Goal: Navigation & Orientation: Find specific page/section

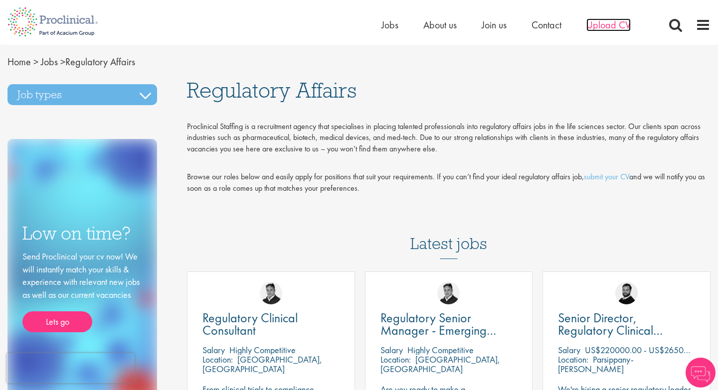
click at [602, 30] on span "Upload CV" at bounding box center [608, 24] width 44 height 13
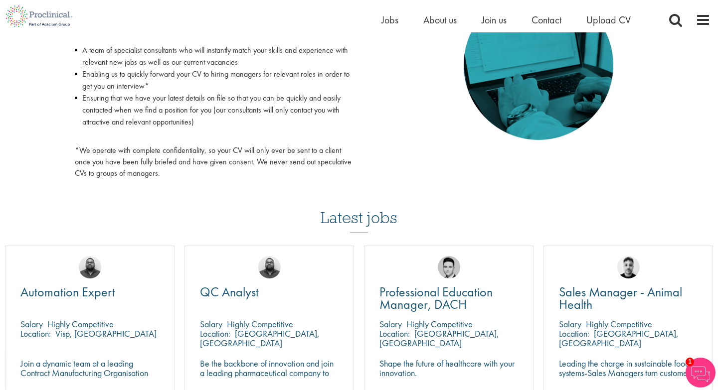
scroll to position [681, 0]
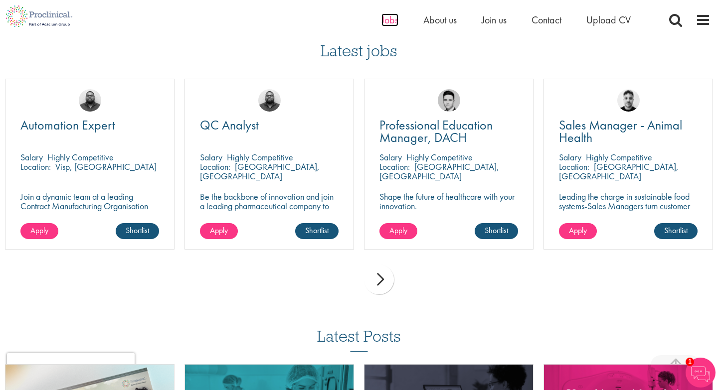
click at [389, 23] on span "Jobs" at bounding box center [389, 19] width 17 height 13
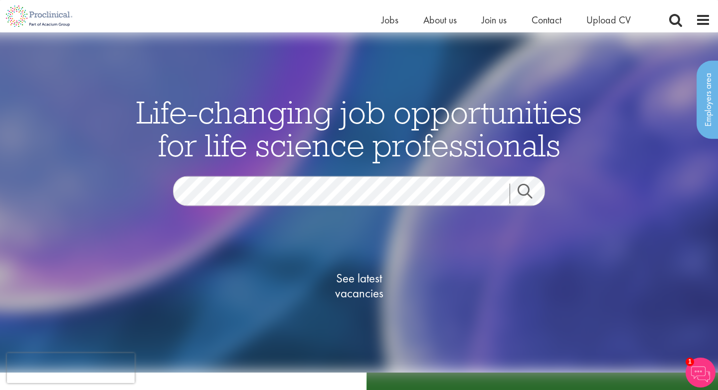
scroll to position [142, 0]
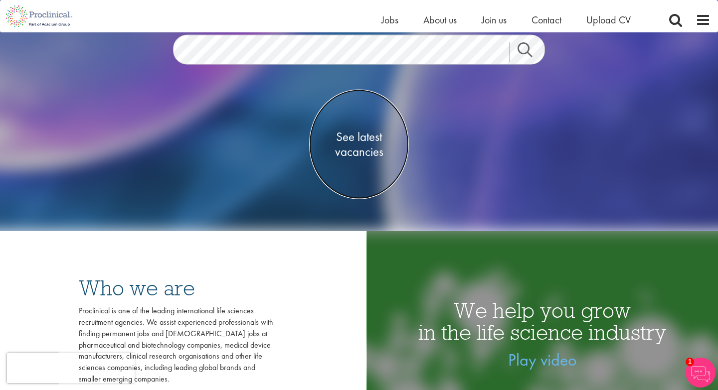
click at [350, 155] on span "See latest vacancies" at bounding box center [359, 144] width 100 height 30
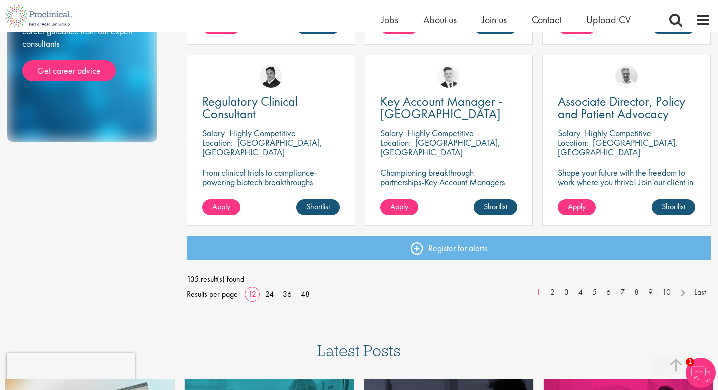
scroll to position [716, 0]
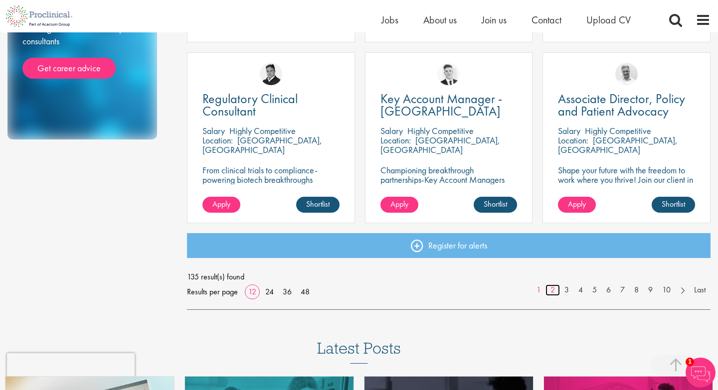
click at [555, 291] on link "2" at bounding box center [552, 290] width 14 height 11
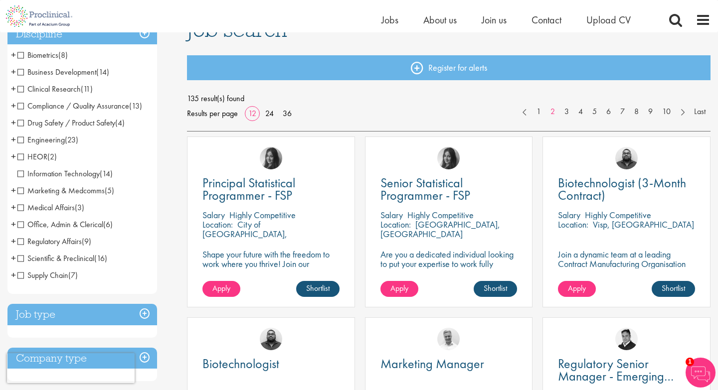
scroll to position [92, 0]
